Goal: Check status

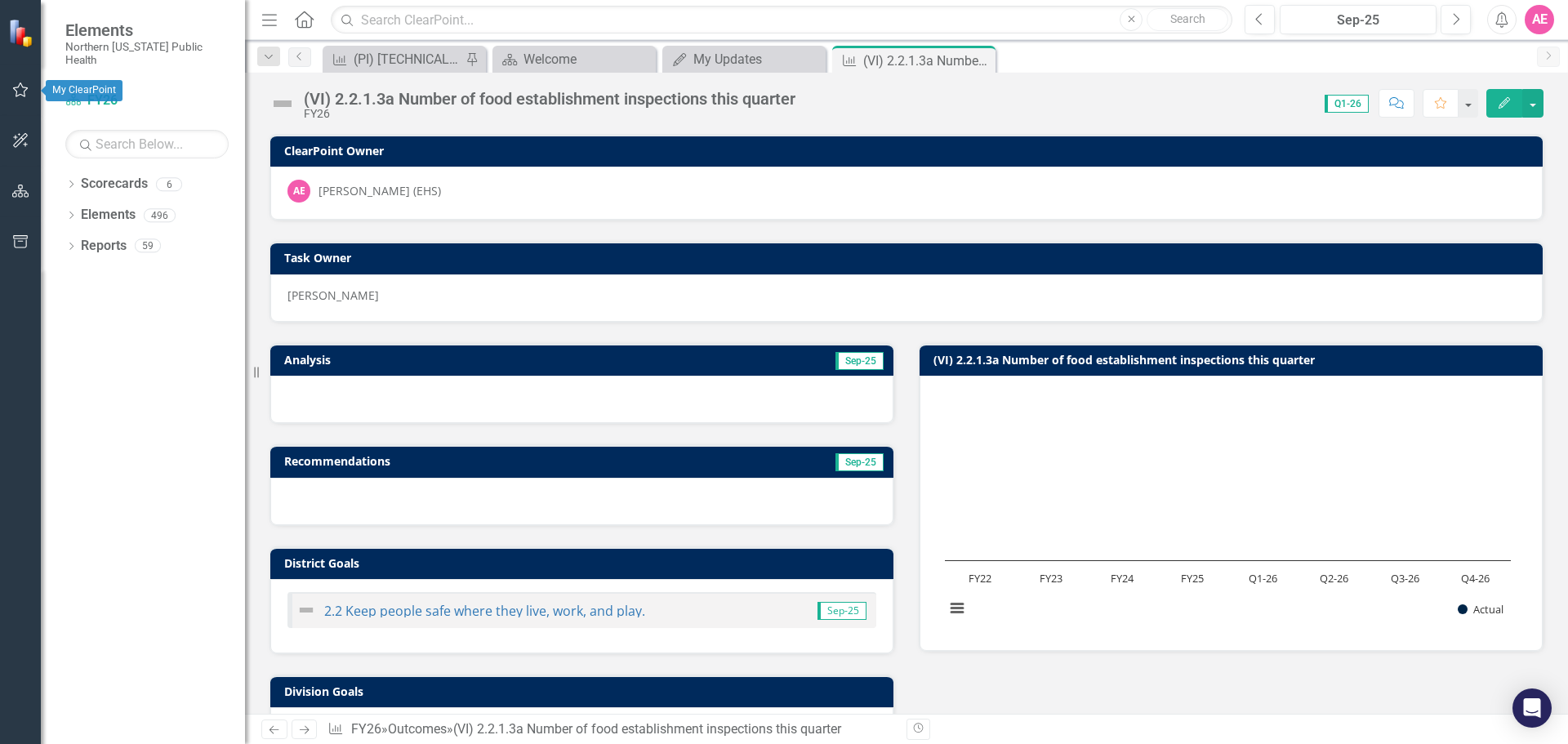
click at [3, 90] on button "button" at bounding box center [20, 91] width 37 height 34
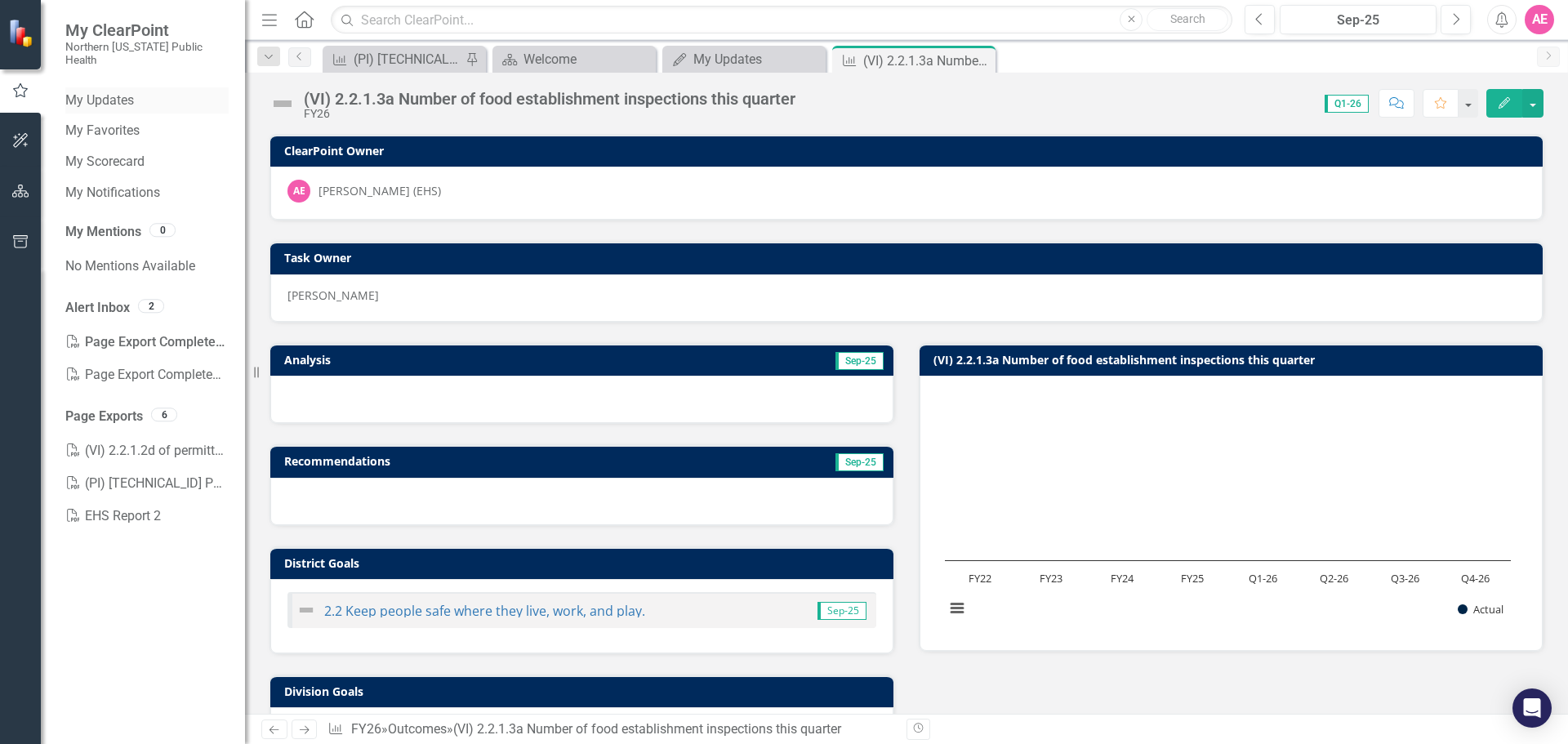
click at [116, 92] on link "My Updates" at bounding box center [147, 101] width 164 height 19
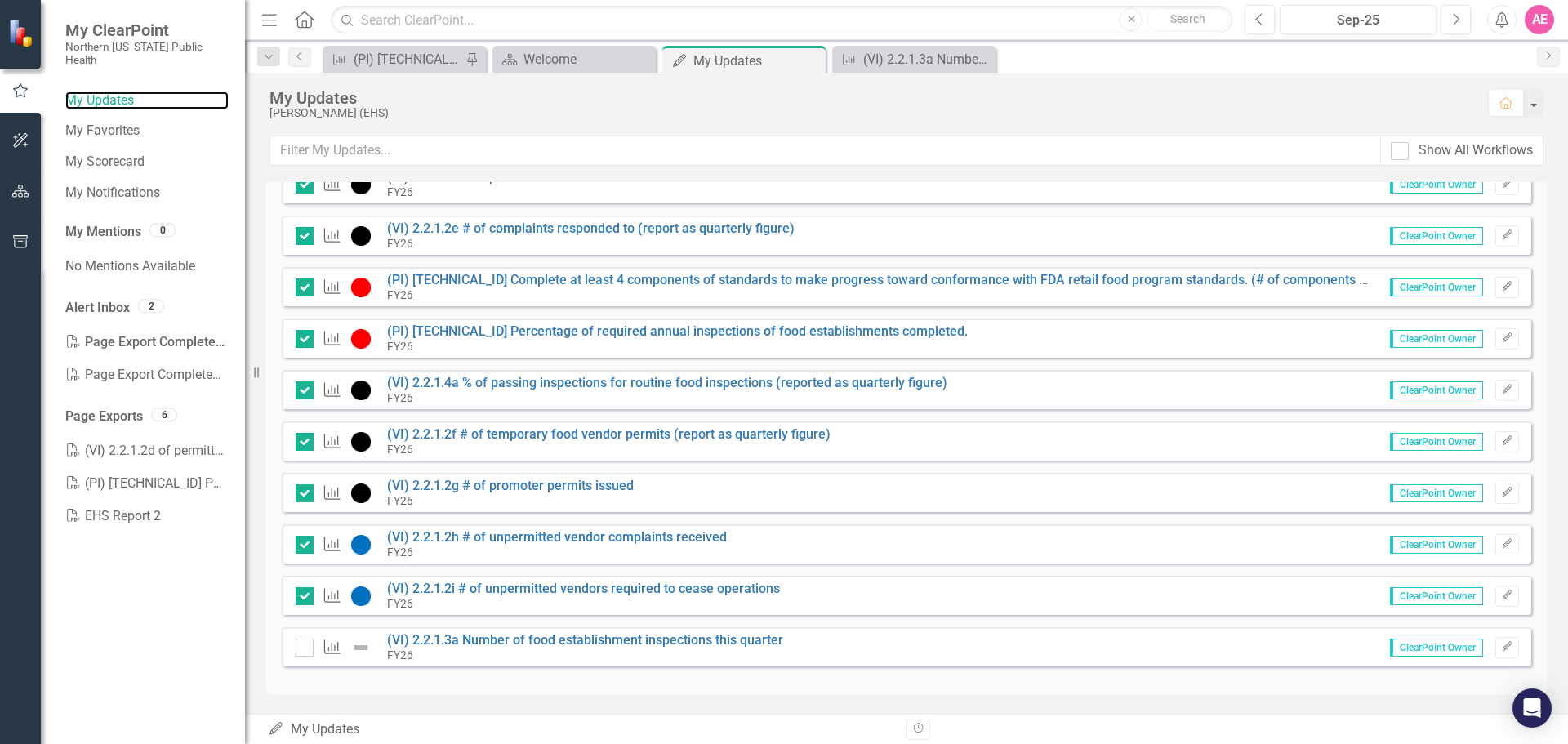
scroll to position [1168, 0]
click at [647, 652] on div "FY26" at bounding box center [585, 653] width 396 height 15
drag, startPoint x: 848, startPoint y: 432, endPoint x: 498, endPoint y: 444, distance: 350.2
click at [503, 444] on div "Outcome (VI) 2.2.1.2f # of temporary food vendor permits (report as quarterly f…" at bounding box center [906, 440] width 1250 height 39
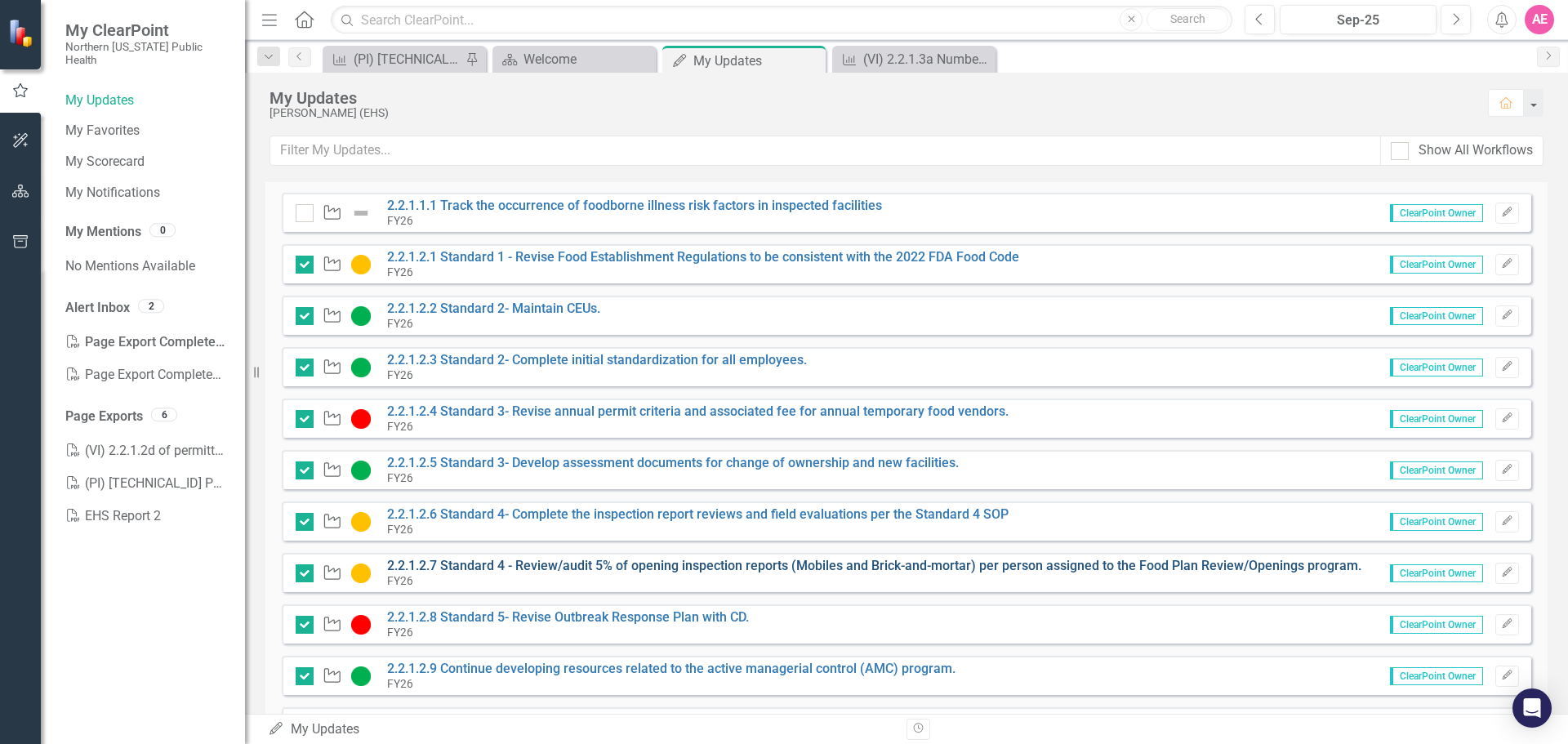
scroll to position [0, 0]
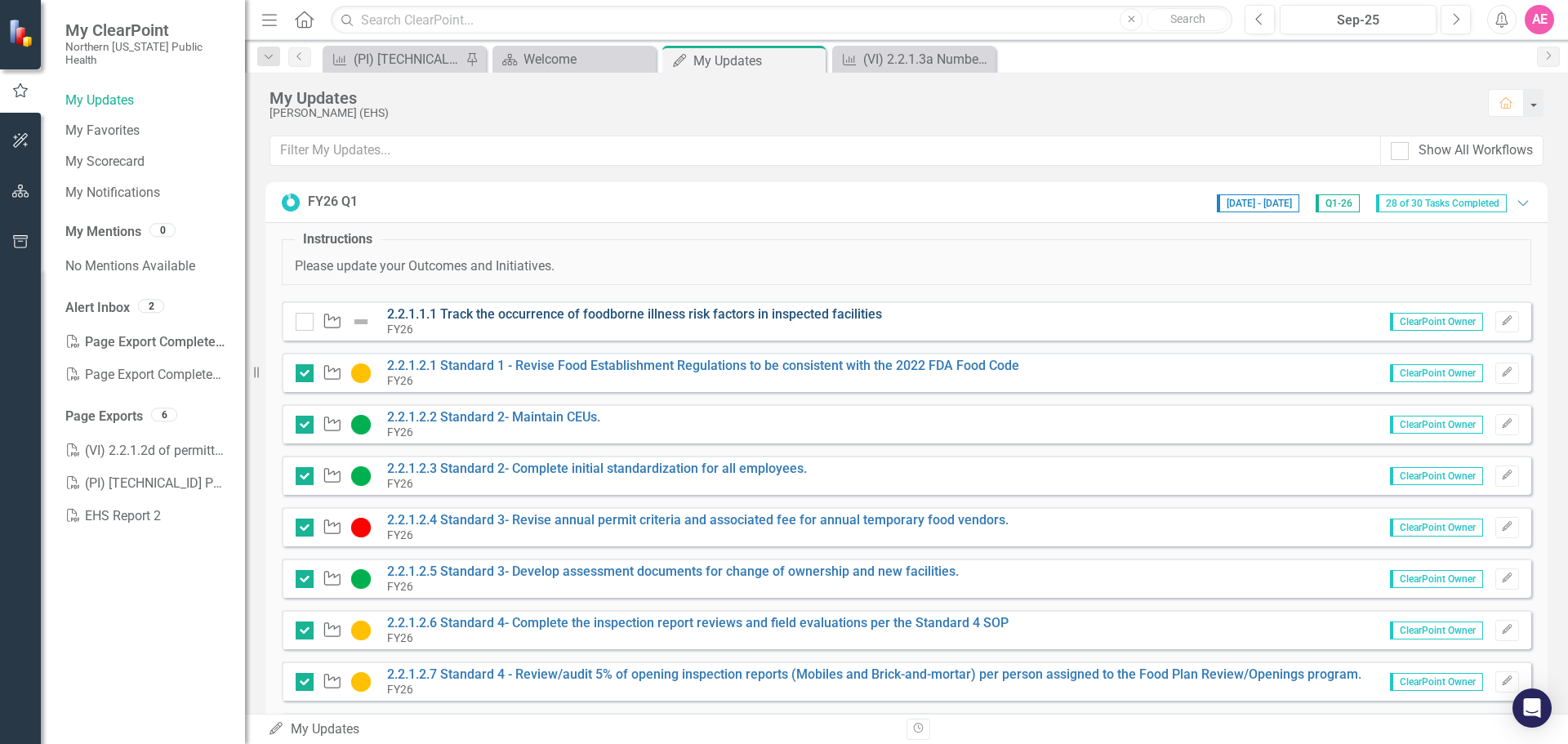
click at [800, 309] on link "2.2.1.1.1 Track the occurrence of foodborne illness risk factors in inspected f…" at bounding box center [634, 313] width 495 height 16
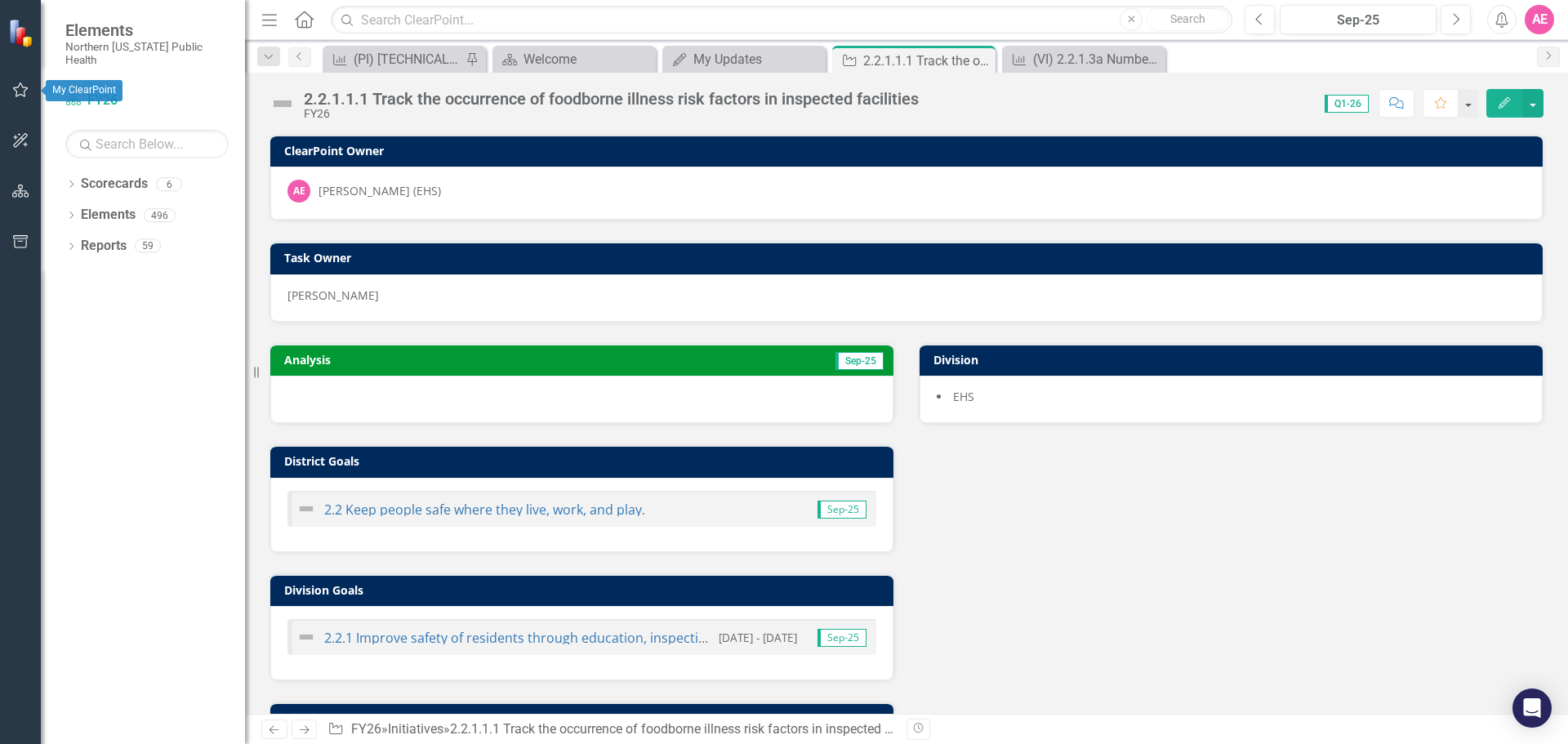
click at [21, 89] on icon "button" at bounding box center [20, 90] width 17 height 13
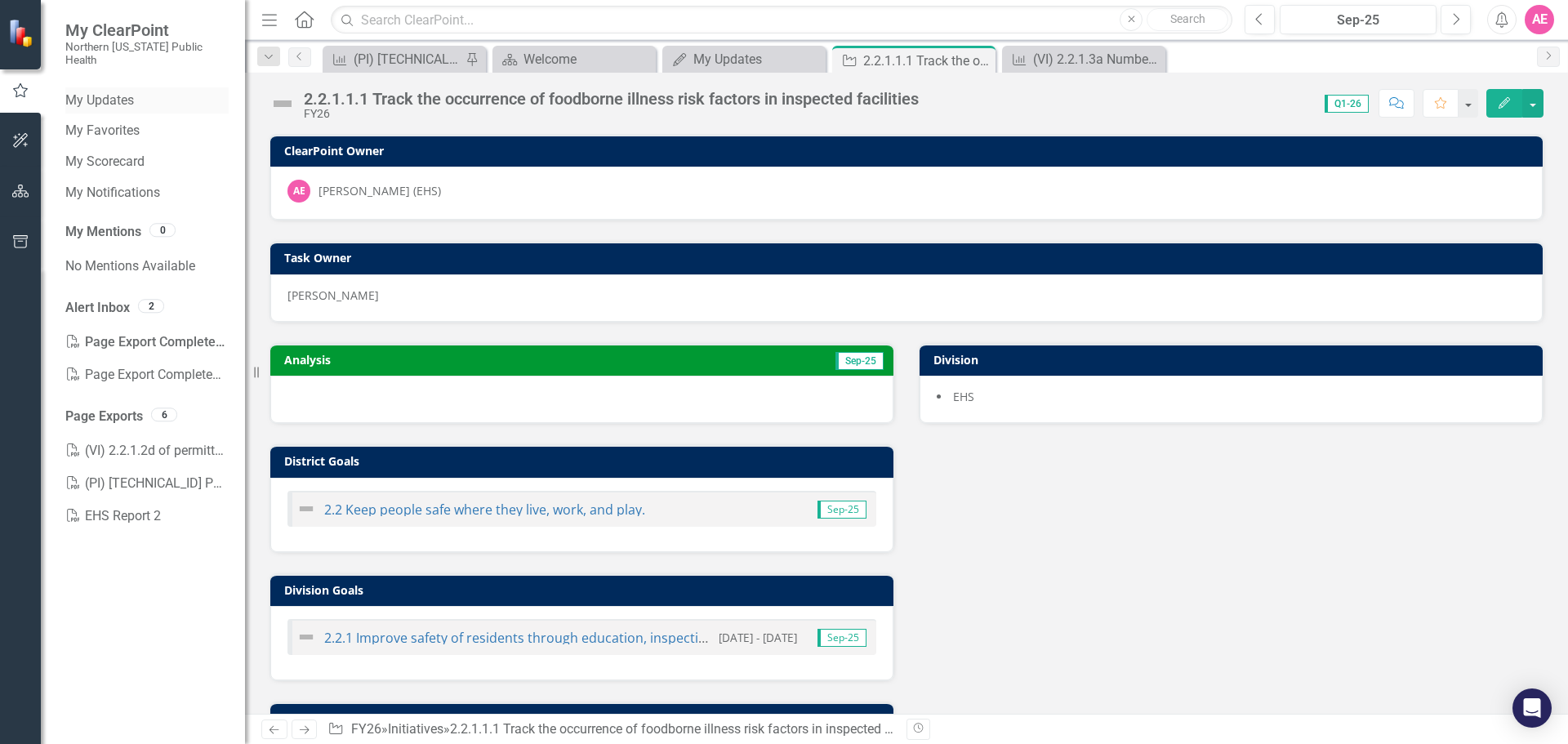
click at [104, 92] on link "My Updates" at bounding box center [147, 101] width 164 height 19
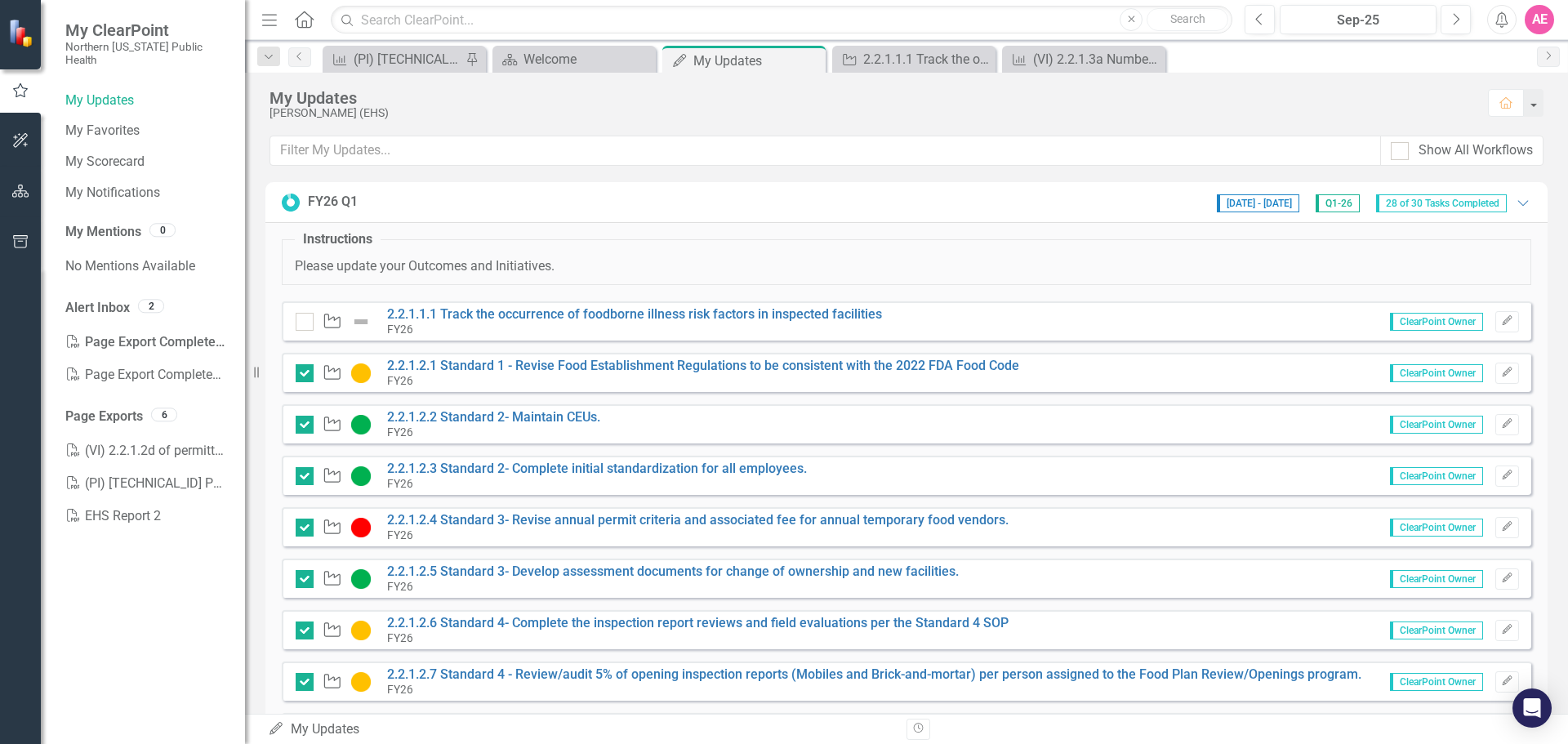
click at [1440, 256] on fieldset "Instructions Please update your Outcomes and Initiatives." at bounding box center [906, 257] width 1250 height 55
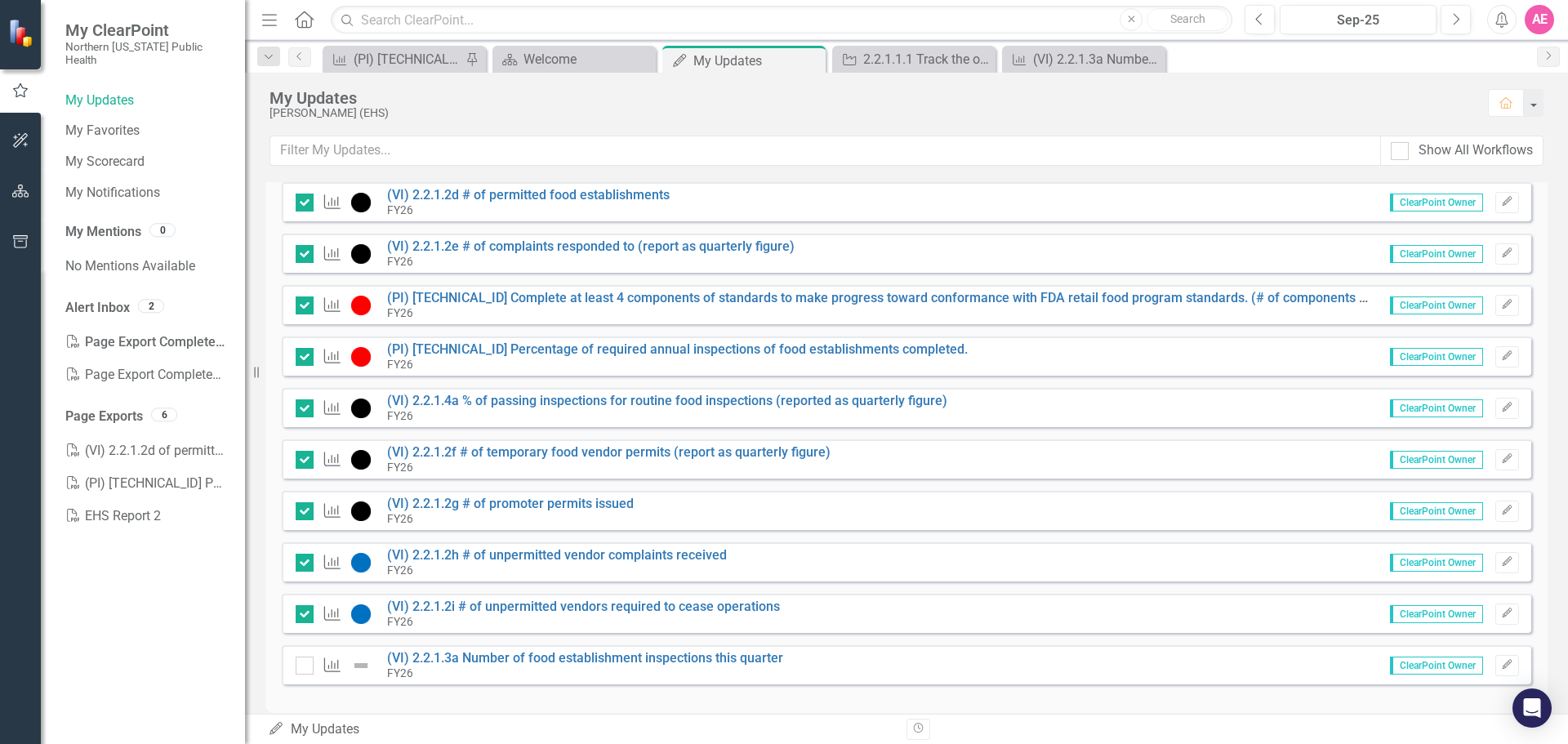
scroll to position [1168, 0]
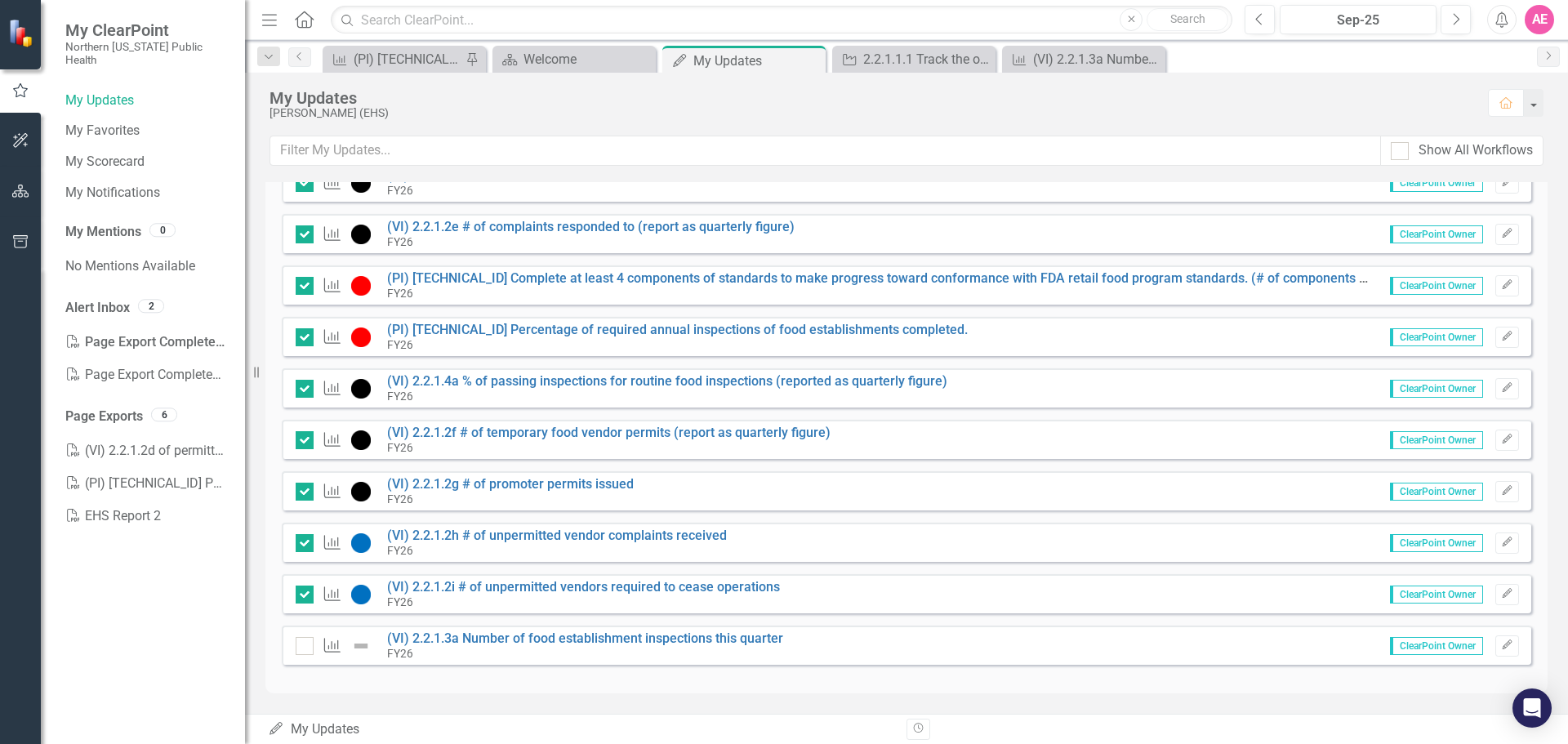
click at [311, 695] on div "FY26 Q1 [DATE] - [DATE] Q1-26 28 of 30 Tasks Completed Expanded Instructions Pl…" at bounding box center [906, 449] width 1322 height 532
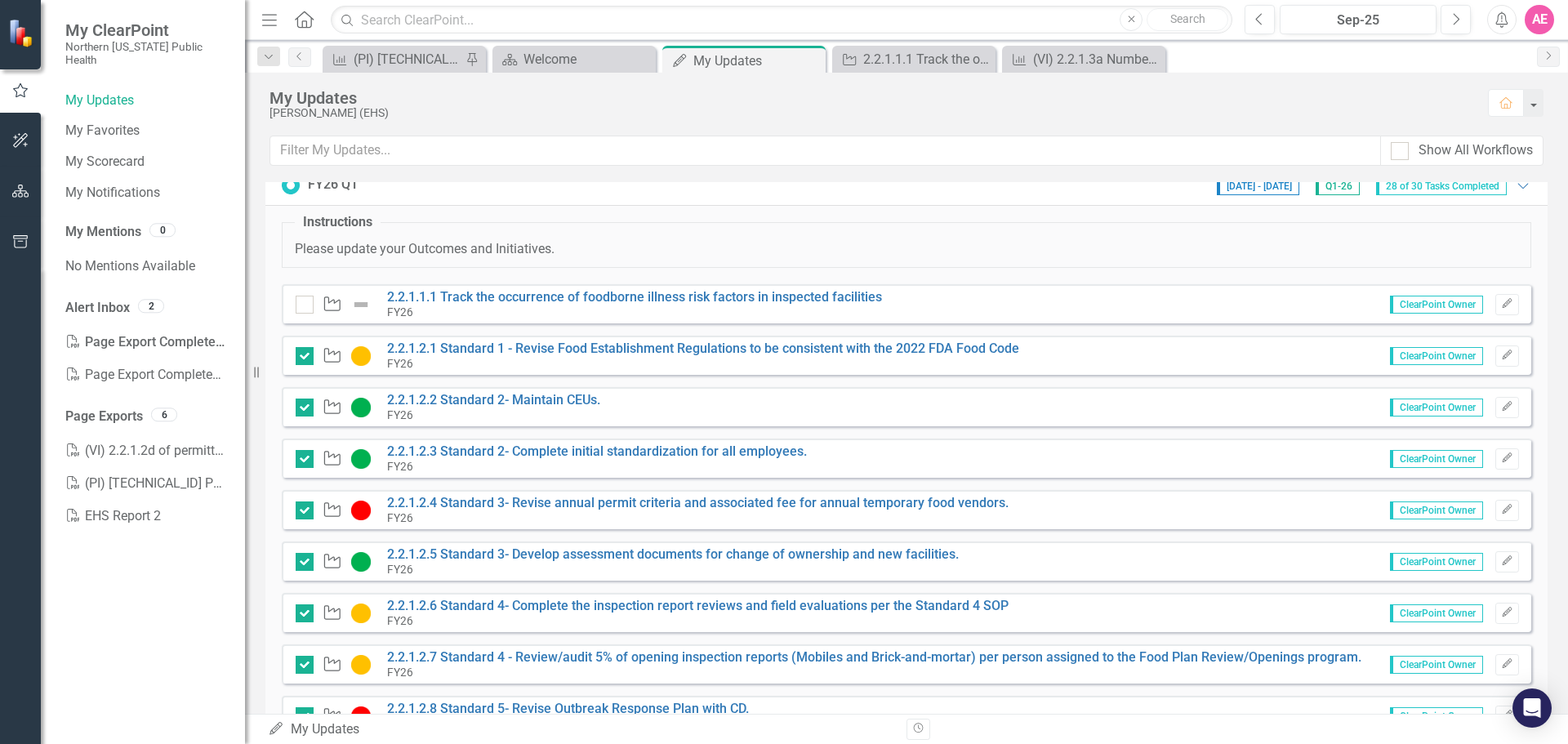
scroll to position [0, 0]
